Goal: Task Accomplishment & Management: Use online tool/utility

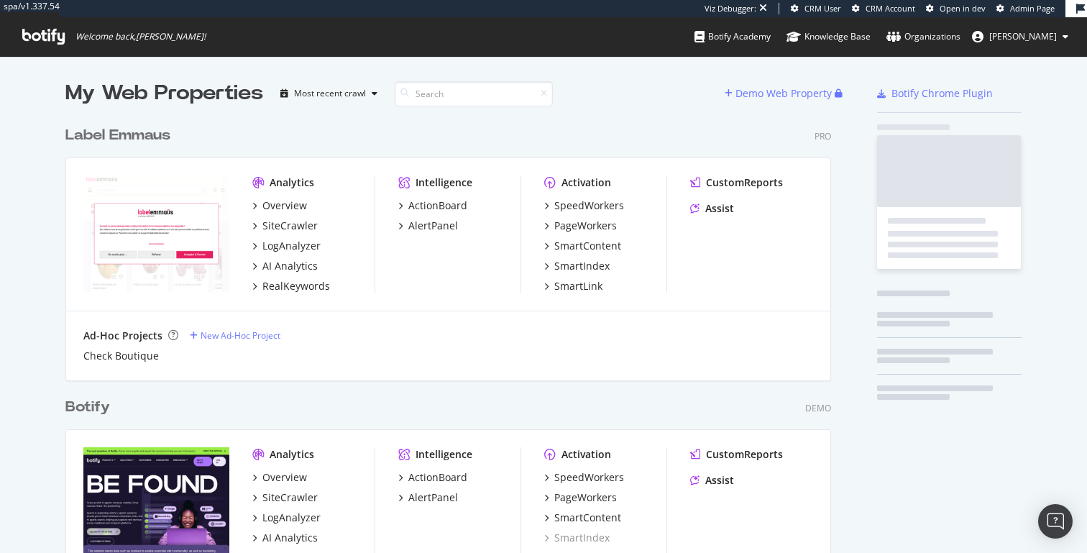
scroll to position [3419, 777]
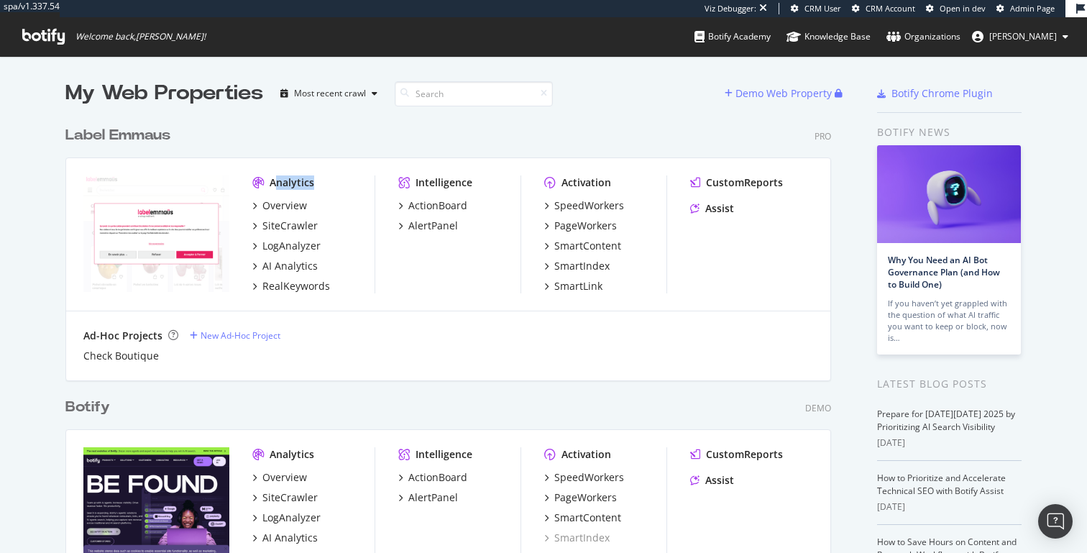
drag, startPoint x: 275, startPoint y: 184, endPoint x: 328, endPoint y: 184, distance: 52.5
click at [327, 184] on div "Analytics" at bounding box center [313, 182] width 122 height 14
click at [328, 184] on div "Analytics" at bounding box center [313, 182] width 122 height 14
drag, startPoint x: 265, startPoint y: 98, endPoint x: 49, endPoint y: 86, distance: 216.8
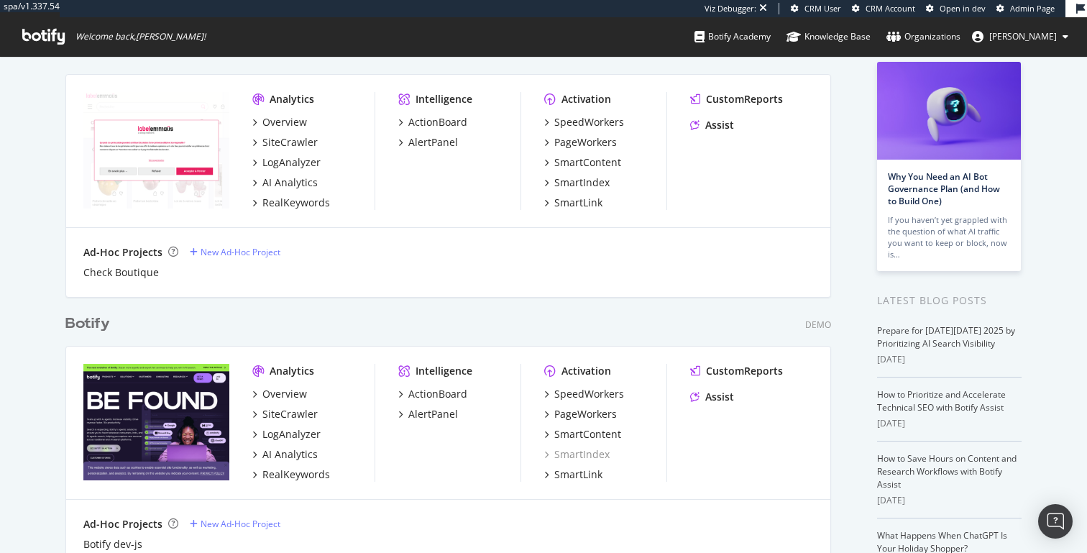
scroll to position [0, 0]
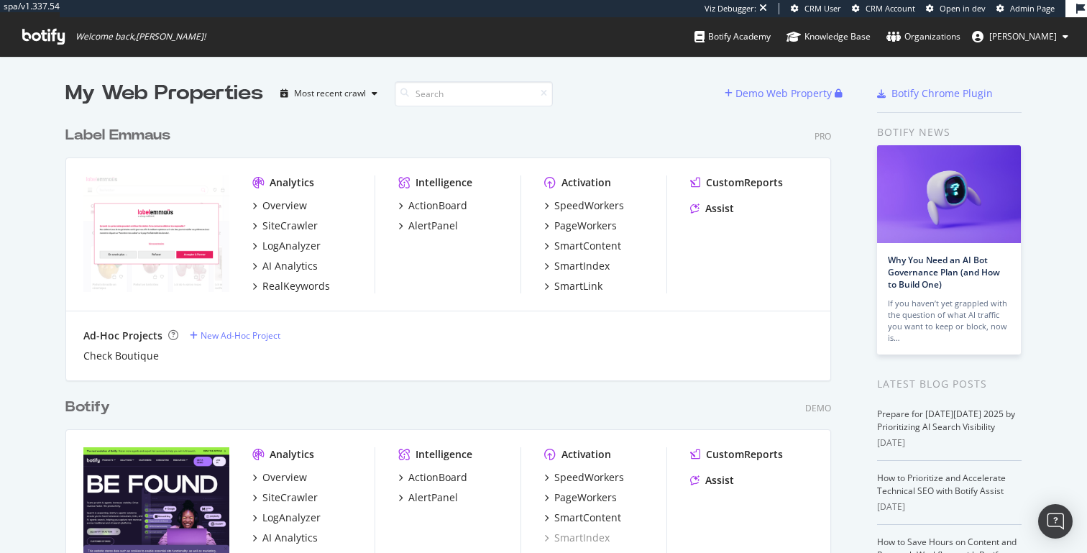
drag, startPoint x: 881, startPoint y: 134, endPoint x: 984, endPoint y: 134, distance: 103.6
click at [984, 134] on div "Botify news" at bounding box center [949, 132] width 145 height 16
drag, startPoint x: 881, startPoint y: 130, endPoint x: 964, endPoint y: 129, distance: 82.7
click at [964, 129] on div "Botify news" at bounding box center [949, 132] width 145 height 16
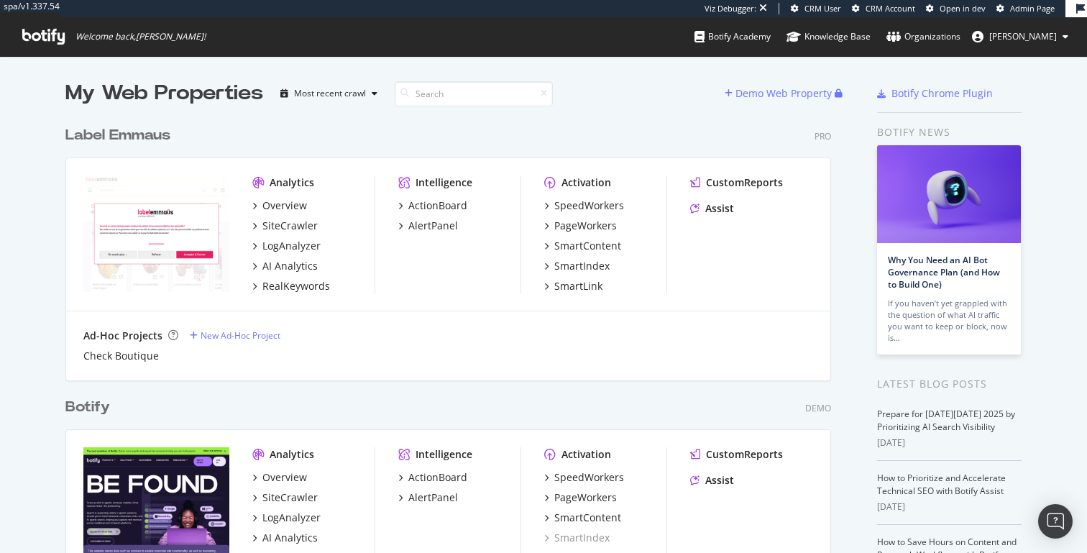
click at [964, 129] on div "Botify news" at bounding box center [949, 132] width 145 height 16
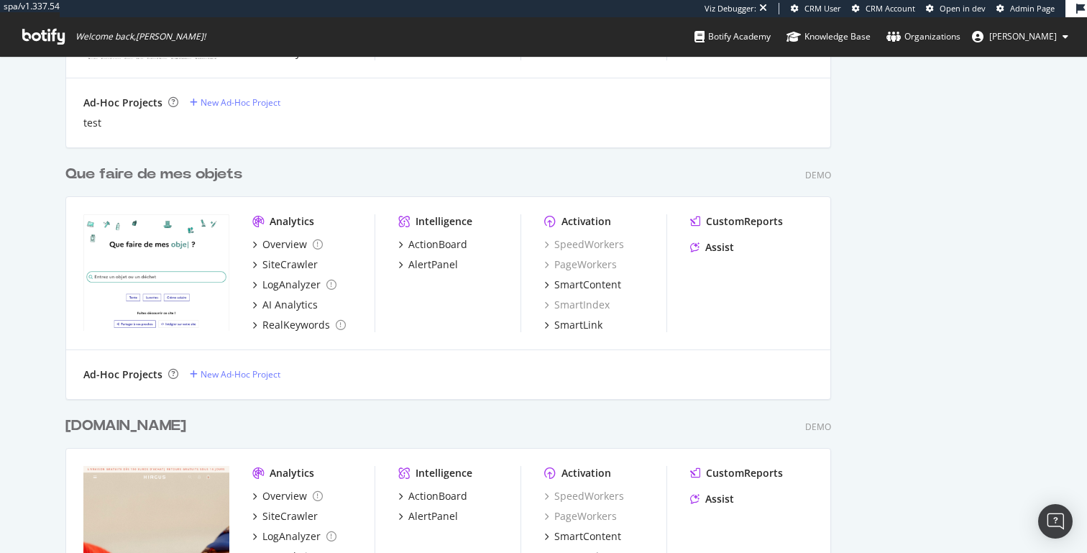
scroll to position [1306, 0]
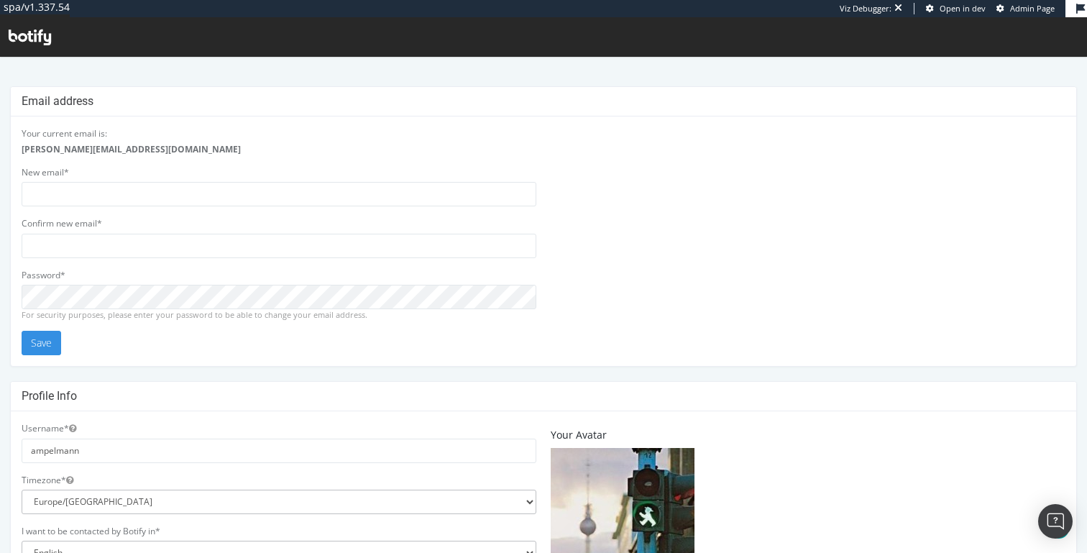
scroll to position [383, 0]
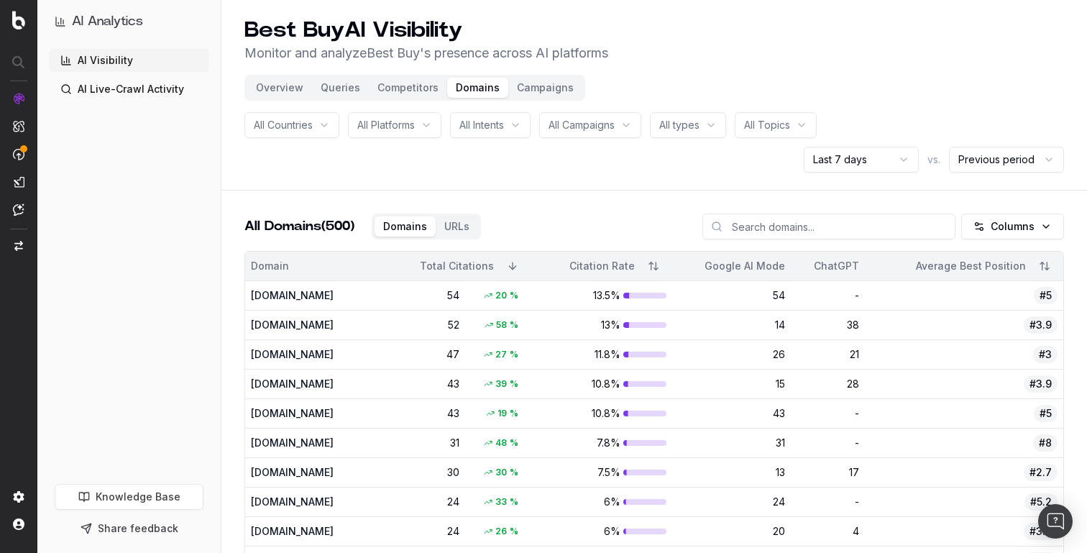
click at [296, 90] on button "Overview" at bounding box center [279, 88] width 65 height 20
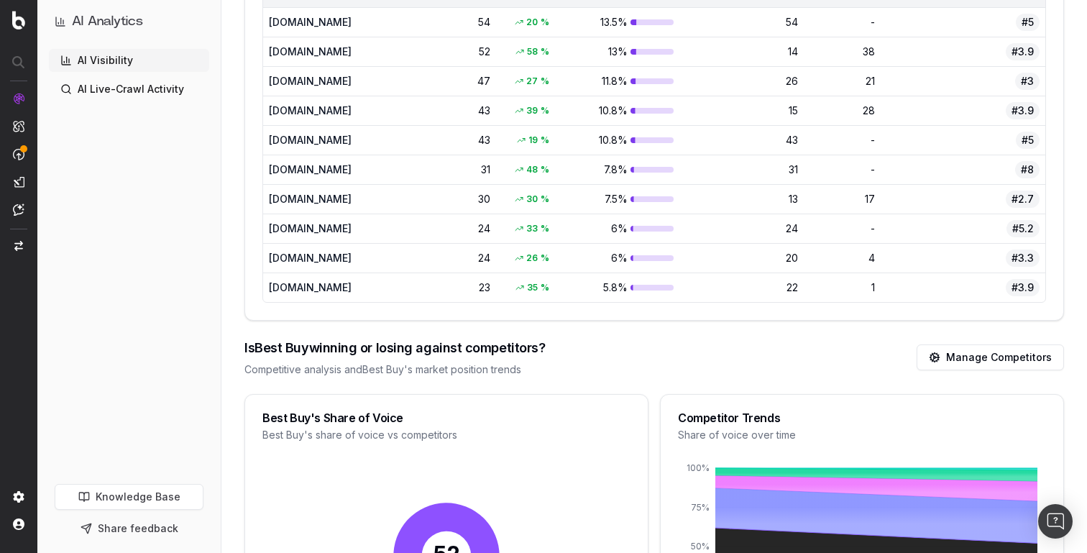
scroll to position [1153, 0]
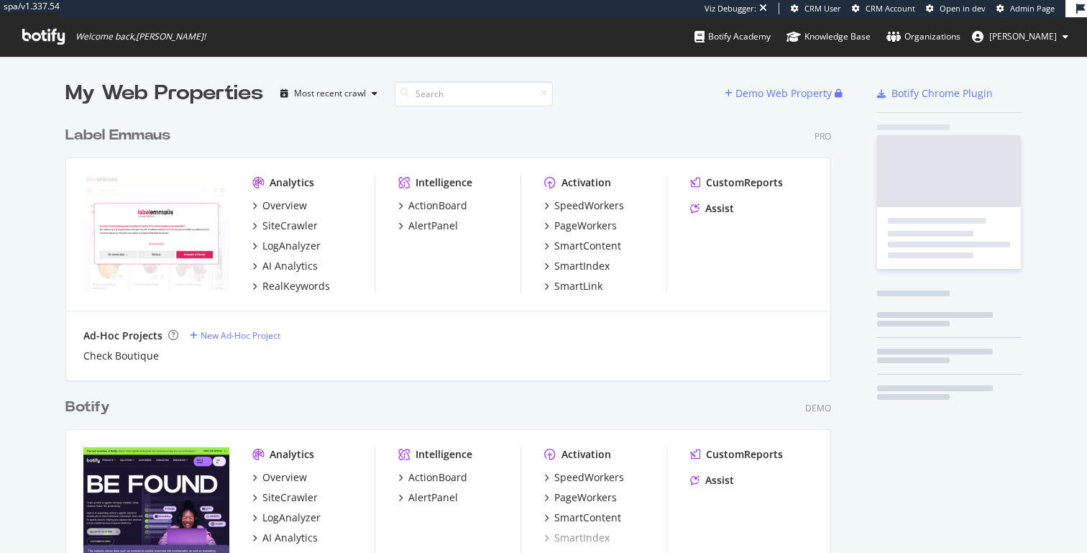
scroll to position [3419, 777]
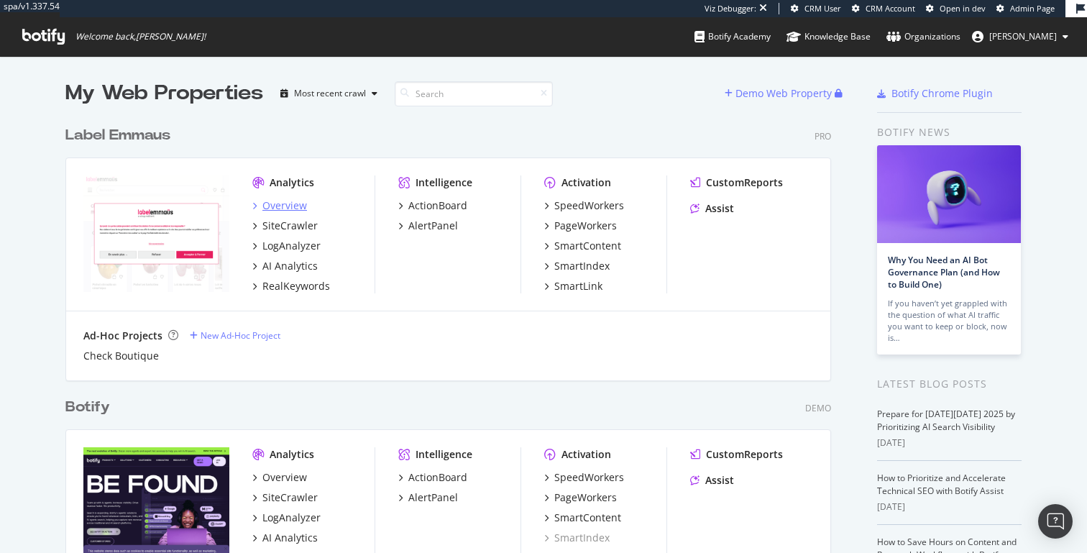
click at [294, 206] on div "Overview" at bounding box center [284, 205] width 45 height 14
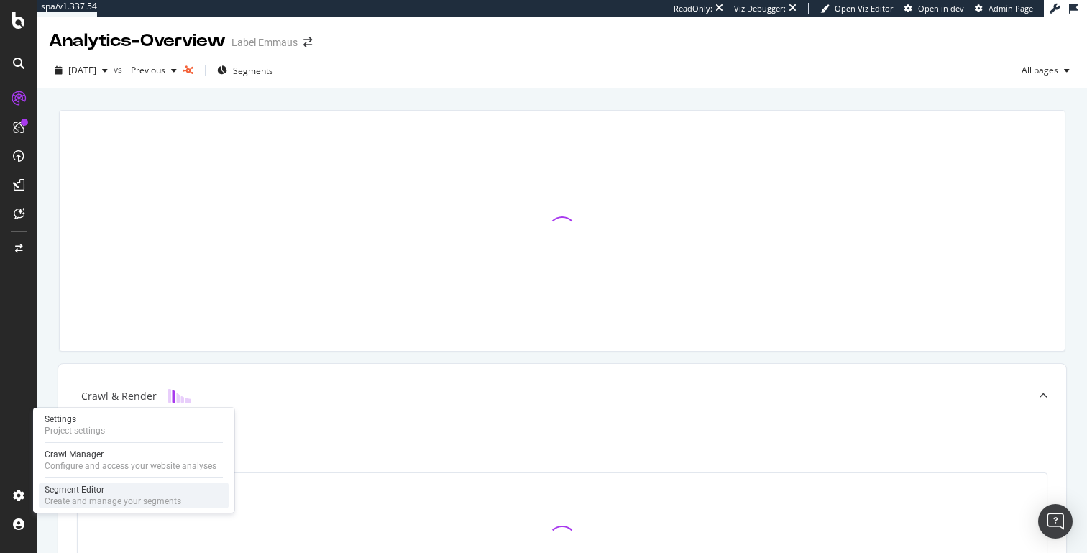
click at [82, 492] on div "Segment Editor" at bounding box center [113, 490] width 137 height 12
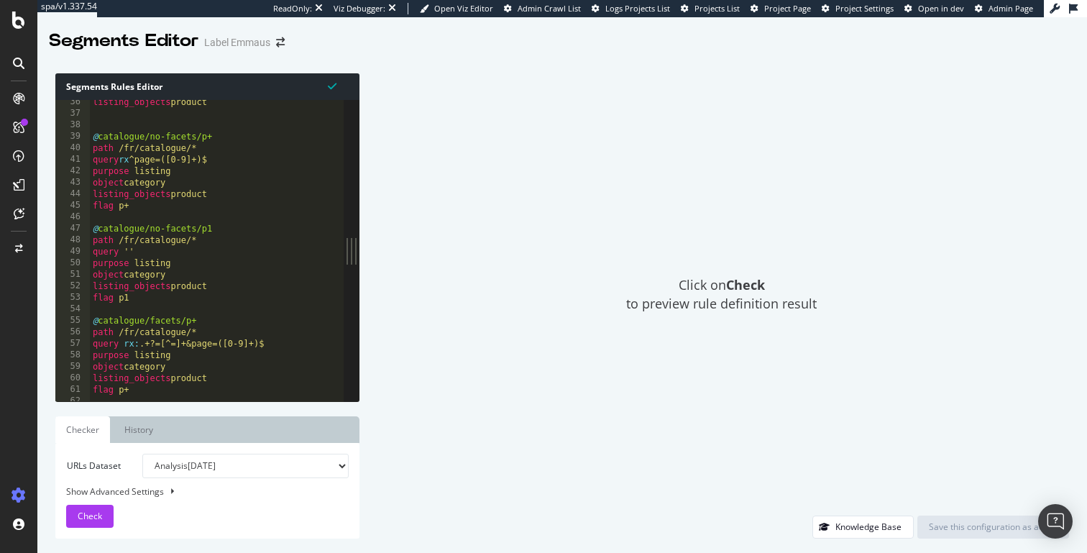
scroll to position [519, 0]
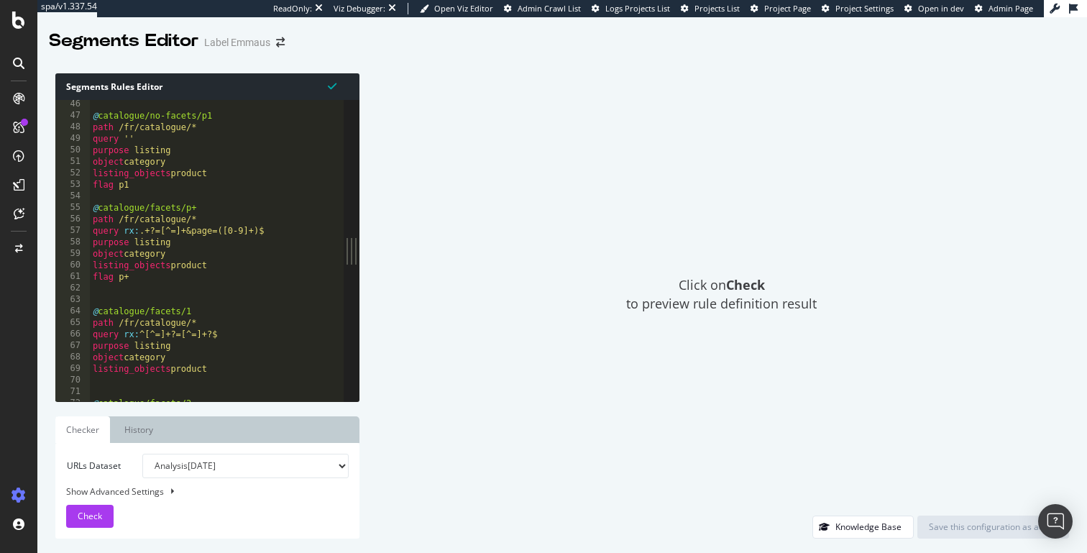
type textarea "query rx:^[^=]+?=[^=]+?$"
click at [226, 337] on div "@ catalogue/no-facets/p1 path /fr/catalogue/* query '' purpose listing object c…" at bounding box center [217, 261] width 254 height 324
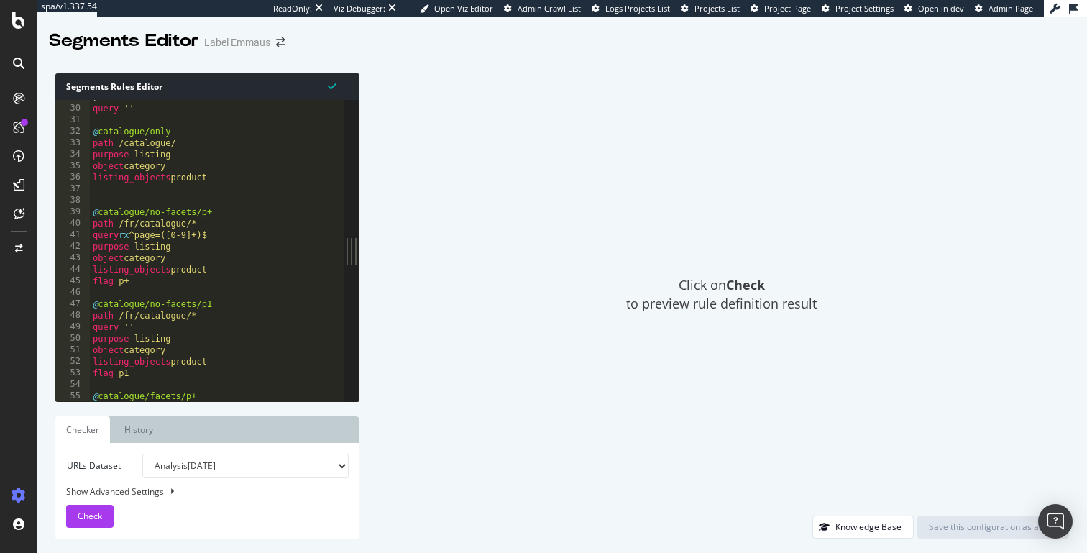
scroll to position [0, 0]
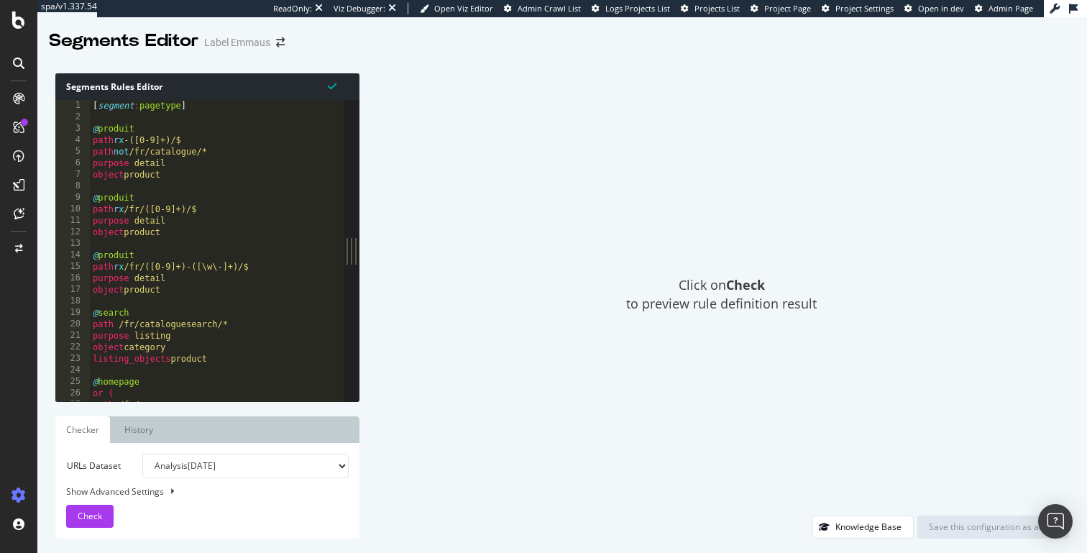
click at [283, 463] on select "Analysis 2025 Oct. 1st Analysis 2025 Sep. 28th Analysis 2025 Sep. 21st Analysis…" at bounding box center [245, 466] width 206 height 24
click at [128, 485] on div "Show Advanced Settings" at bounding box center [196, 491] width 283 height 12
select select "5000"
select select "100"
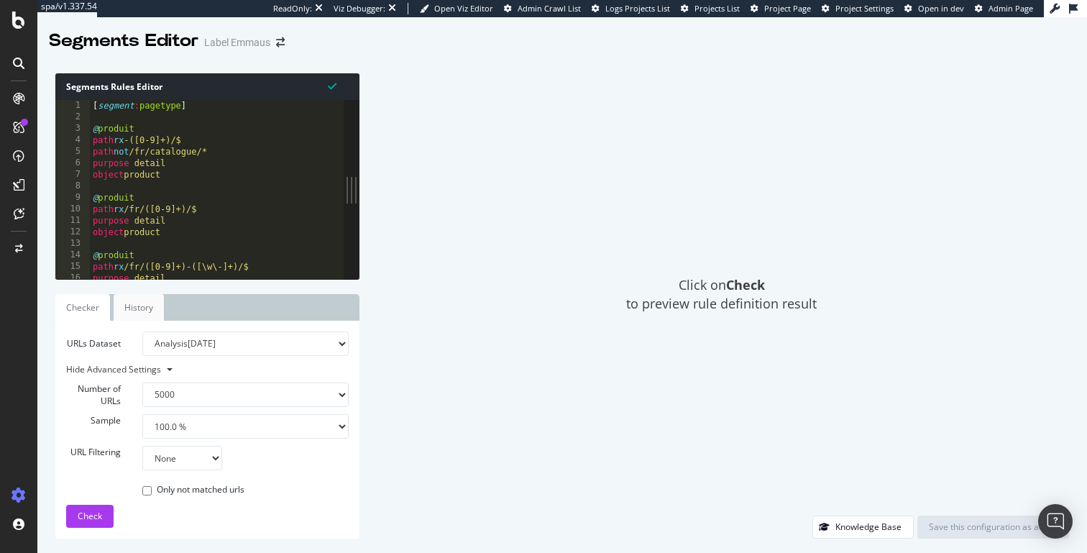
click at [161, 308] on link "History" at bounding box center [139, 307] width 50 height 27
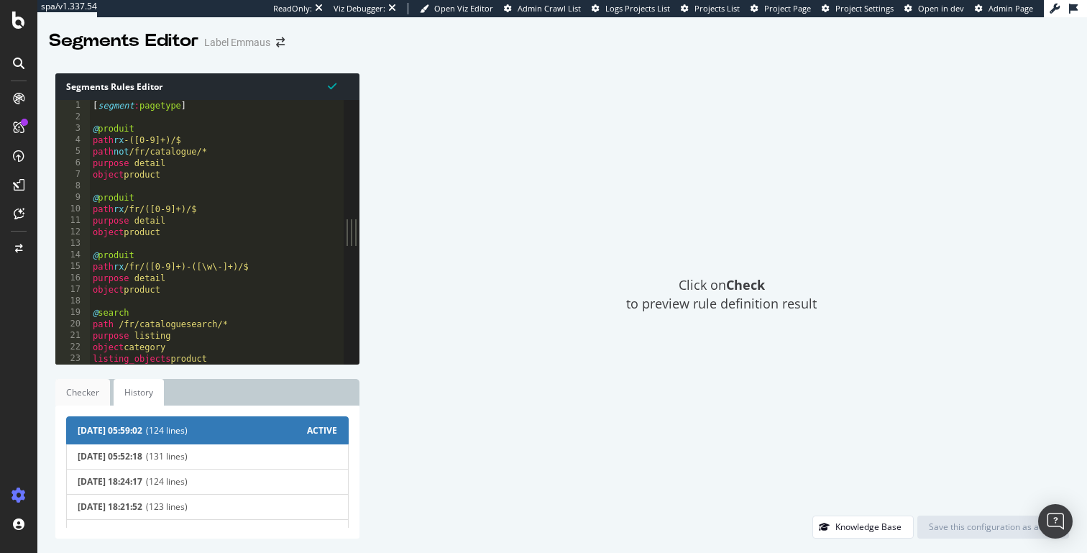
click at [85, 388] on link "Checker" at bounding box center [82, 392] width 55 height 27
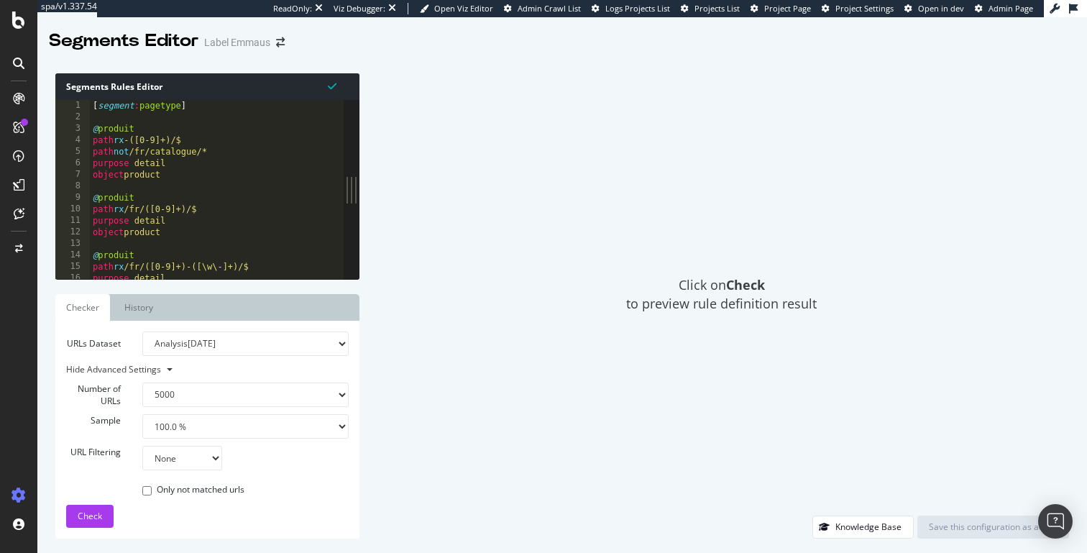
click at [197, 344] on select "Analysis 2025 Oct. 1st Analysis 2025 Sep. 28th Analysis 2025 Sep. 21st Analysis…" at bounding box center [245, 344] width 206 height 24
